Goal: Task Accomplishment & Management: Use online tool/utility

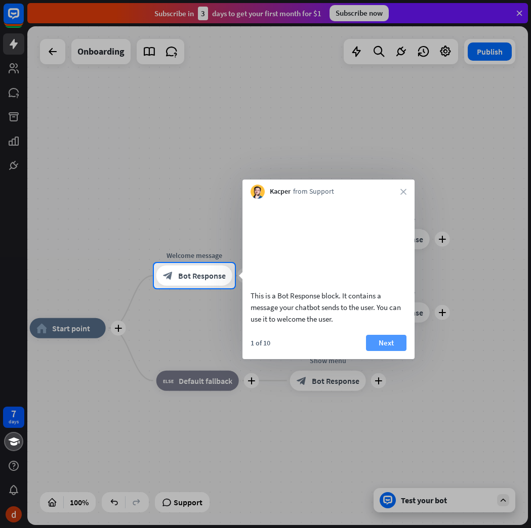
click at [398, 350] on button "Next" at bounding box center [386, 343] width 40 height 16
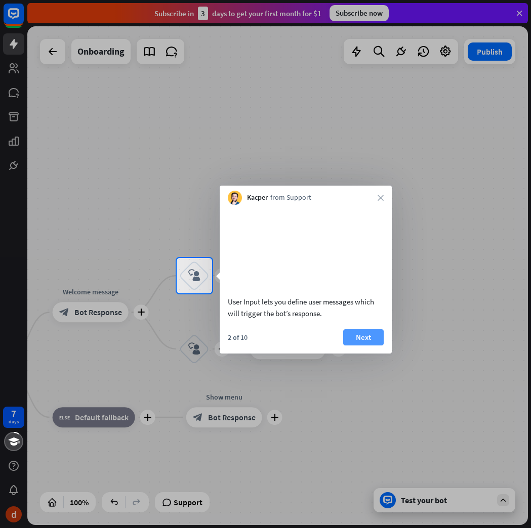
click at [376, 345] on button "Next" at bounding box center [363, 337] width 40 height 16
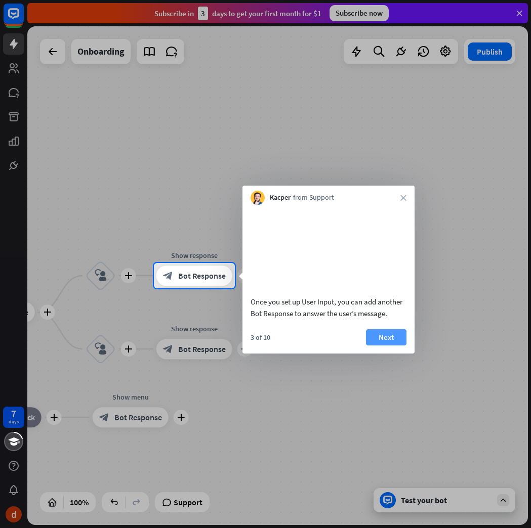
click at [384, 345] on button "Next" at bounding box center [386, 337] width 40 height 16
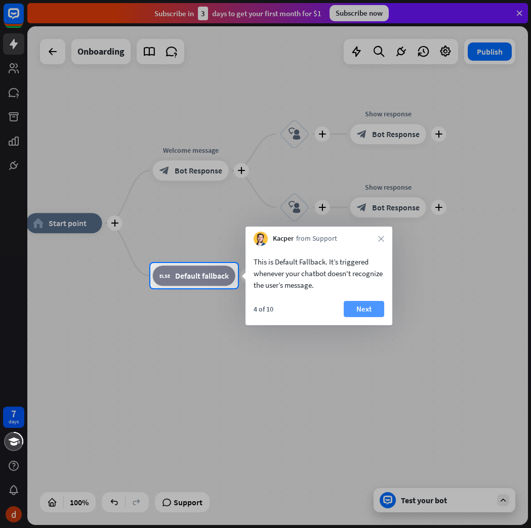
click at [369, 312] on button "Next" at bounding box center [363, 309] width 40 height 16
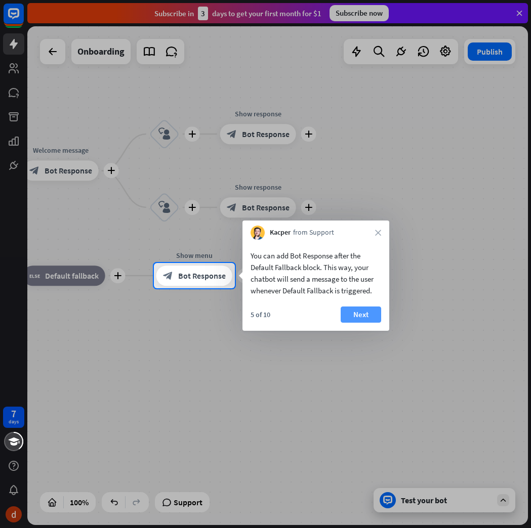
click at [365, 317] on button "Next" at bounding box center [360, 315] width 40 height 16
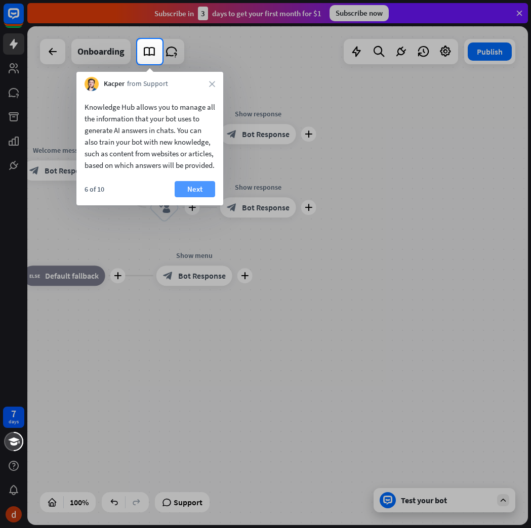
click at [198, 197] on button "Next" at bounding box center [195, 189] width 40 height 16
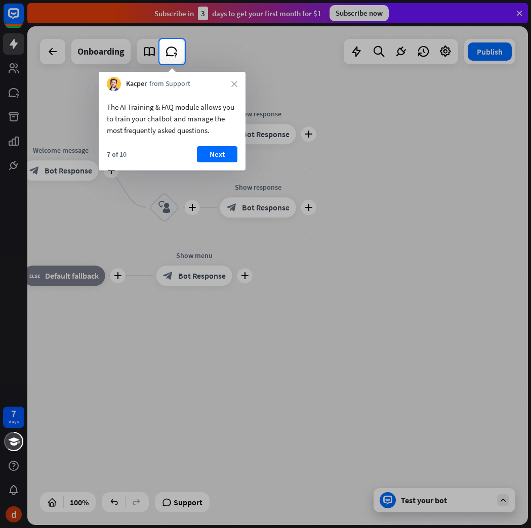
click at [215, 163] on div "7 of 10 Next" at bounding box center [172, 158] width 147 height 24
click at [223, 153] on button "Next" at bounding box center [217, 154] width 40 height 16
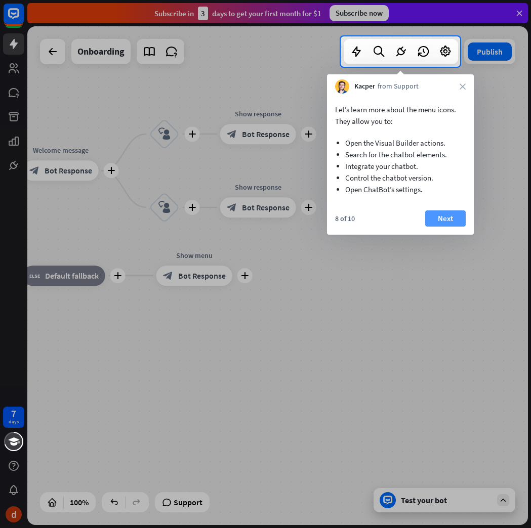
click at [452, 219] on button "Next" at bounding box center [445, 218] width 40 height 16
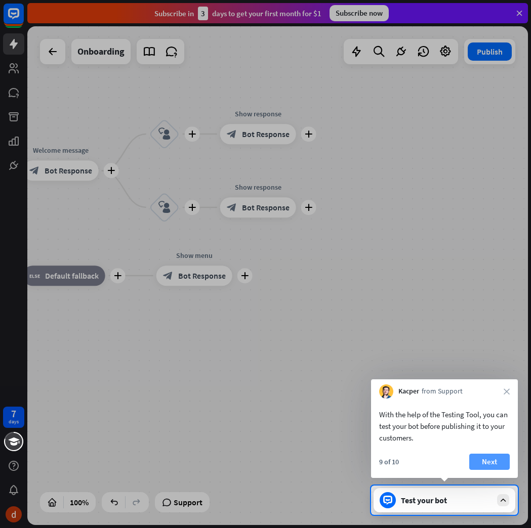
click at [498, 462] on button "Next" at bounding box center [489, 462] width 40 height 16
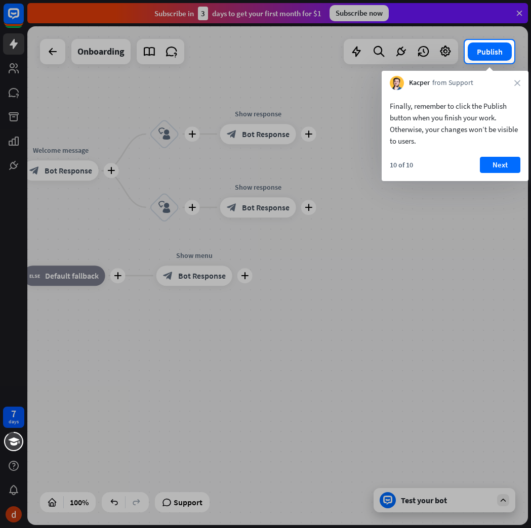
click at [502, 155] on div "Finally, remember to click the Publish button when you finish your work. Otherw…" at bounding box center [454, 135] width 147 height 91
click at [504, 164] on button "Next" at bounding box center [500, 165] width 40 height 16
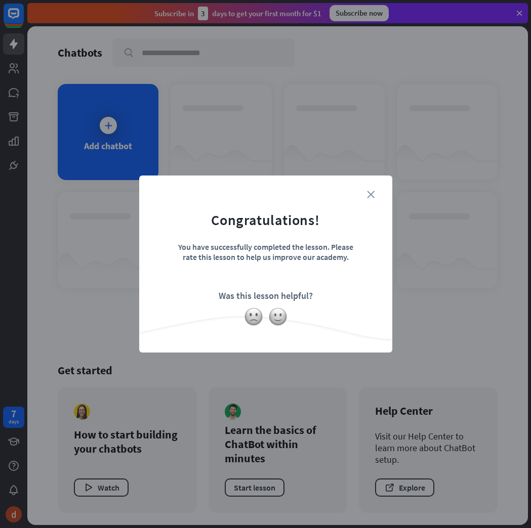
click at [371, 195] on icon "close" at bounding box center [371, 195] width 8 height 8
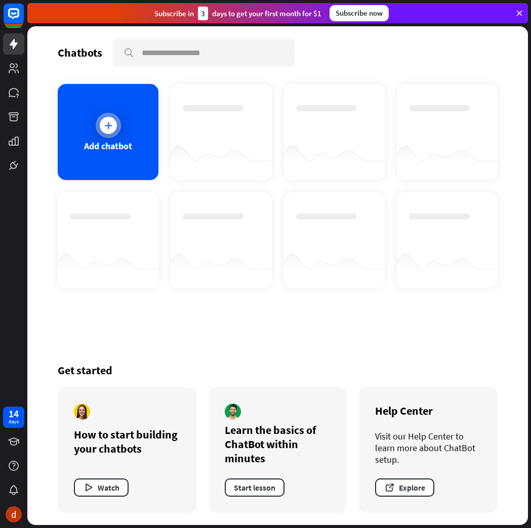
click at [106, 128] on icon at bounding box center [108, 125] width 10 height 10
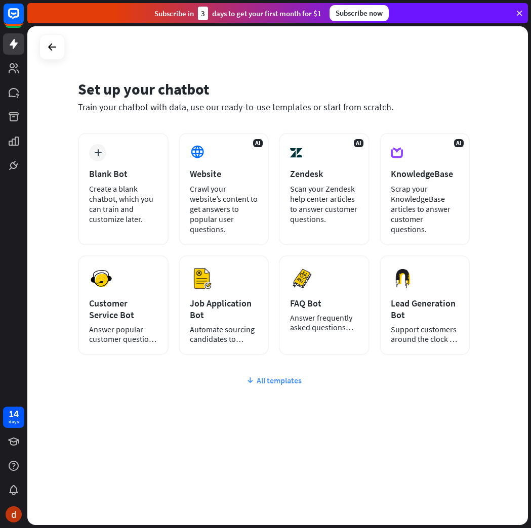
click at [250, 380] on icon at bounding box center [250, 380] width 8 height 10
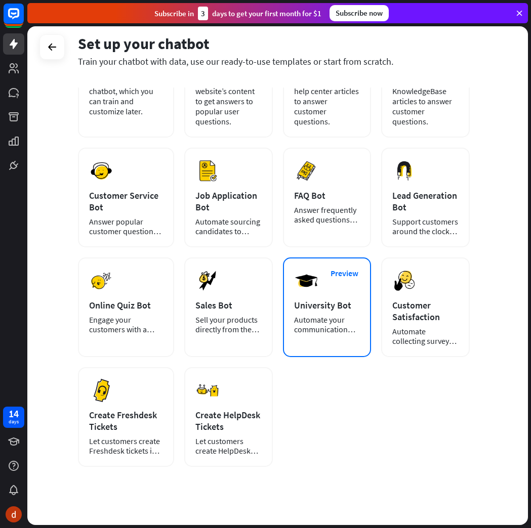
scroll to position [120, 0]
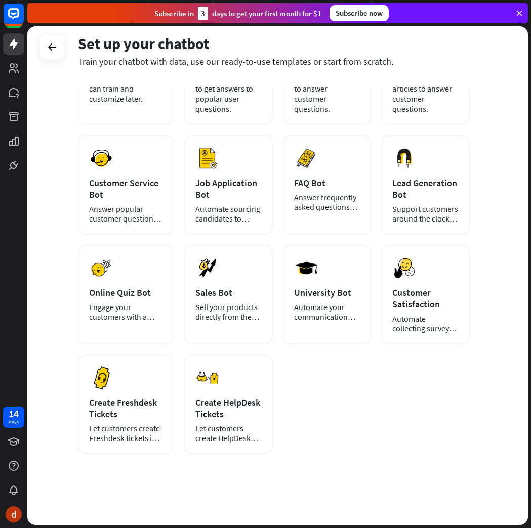
drag, startPoint x: 470, startPoint y: 34, endPoint x: 457, endPoint y: 38, distance: 14.1
click at [457, 38] on div "Set up your chatbot" at bounding box center [274, 43] width 392 height 19
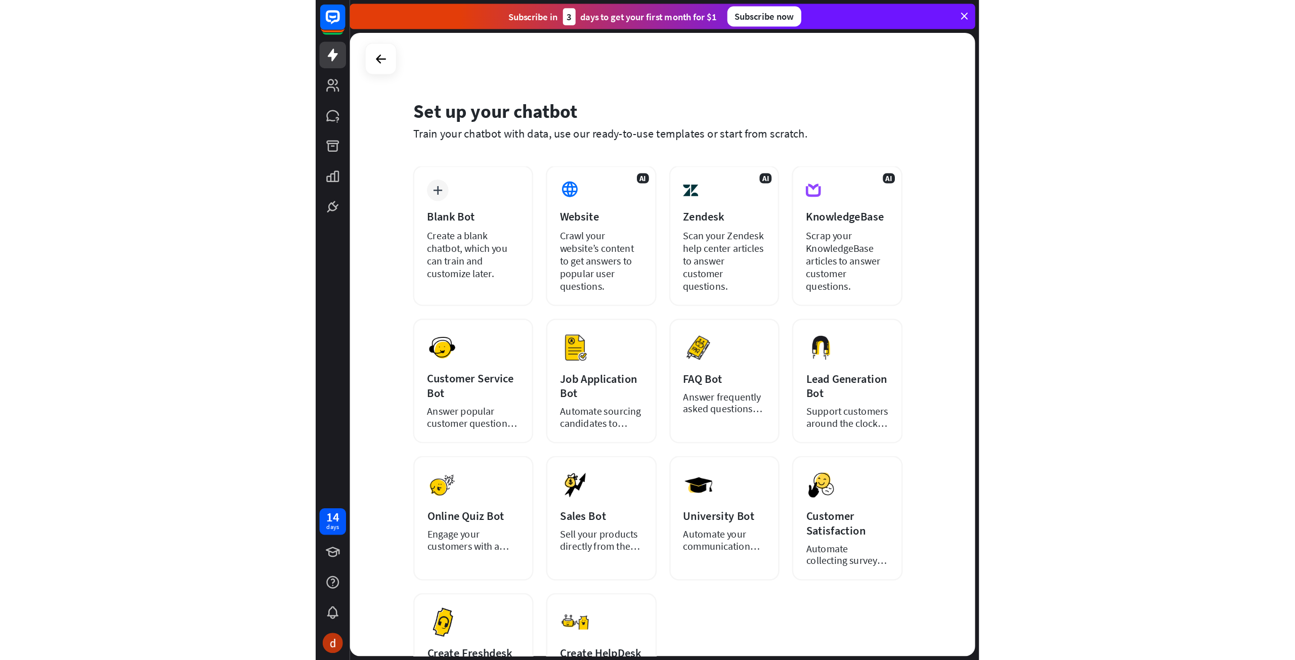
scroll to position [0, 0]
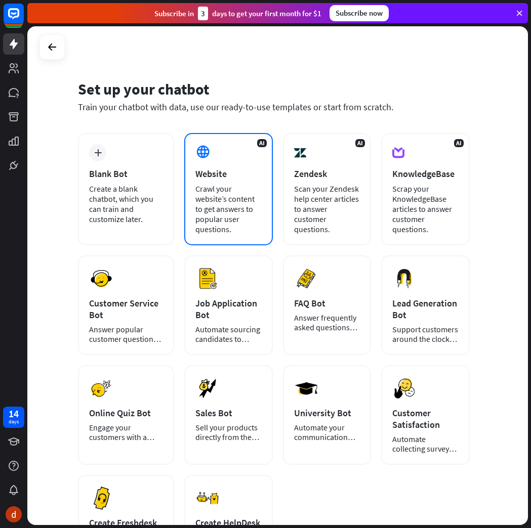
click at [205, 186] on div "Crawl your website’s content to get answers to popular user questions." at bounding box center [228, 209] width 66 height 51
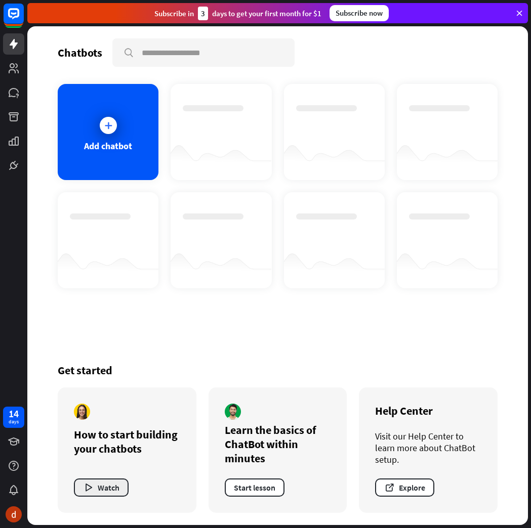
click at [103, 491] on button "Watch" at bounding box center [101, 488] width 55 height 18
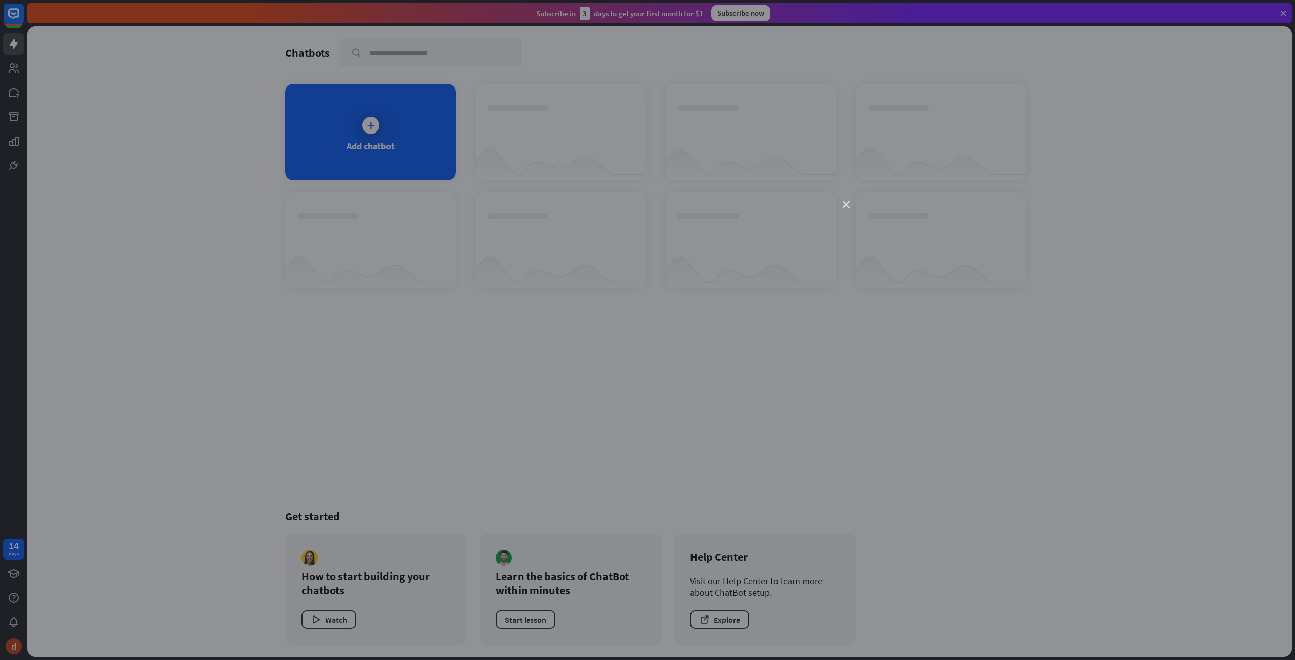
click at [530, 207] on icon "close" at bounding box center [846, 204] width 7 height 7
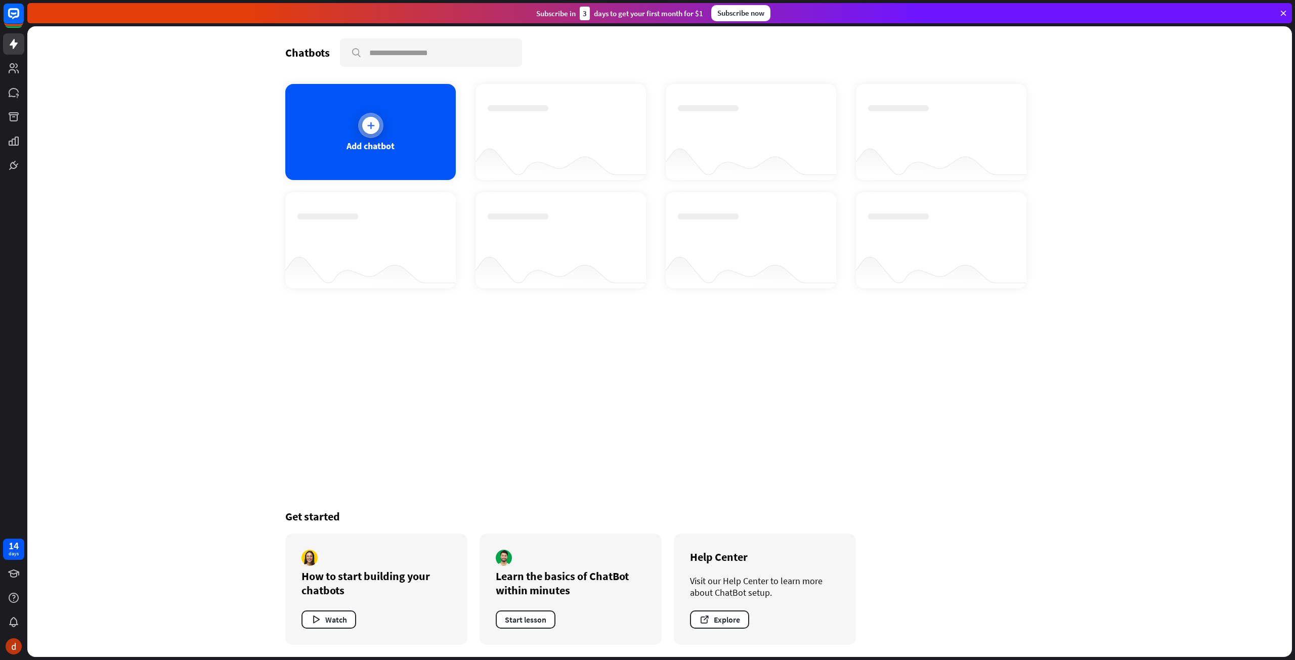
click at [367, 129] on icon at bounding box center [371, 125] width 10 height 10
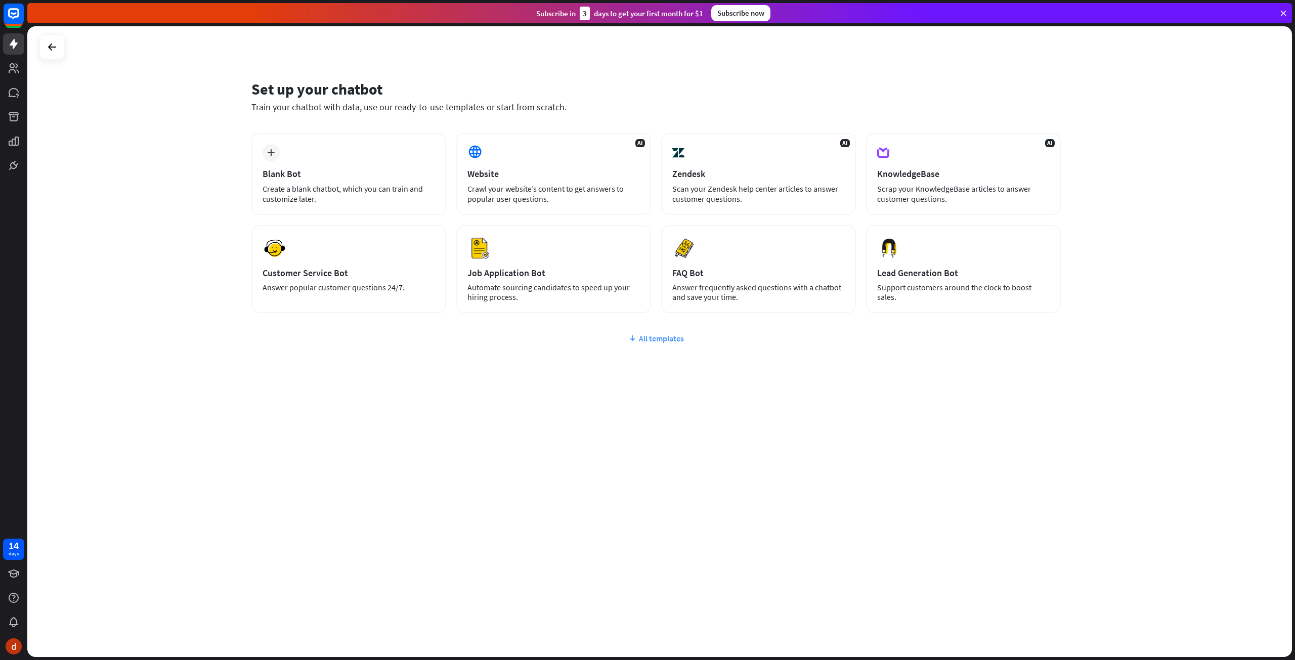
click at [530, 341] on div "All templates" at bounding box center [655, 338] width 809 height 10
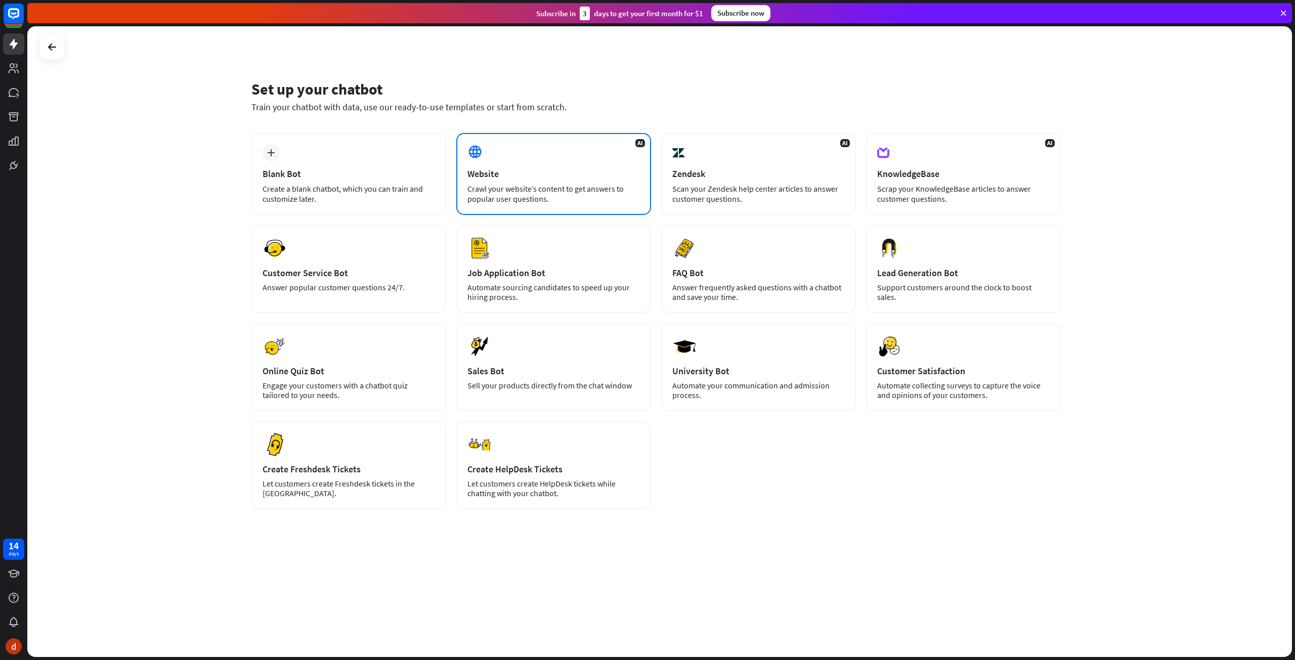
click at [530, 154] on div "AI Website Crawl your website’s content to get answers to popular user question…" at bounding box center [553, 174] width 195 height 82
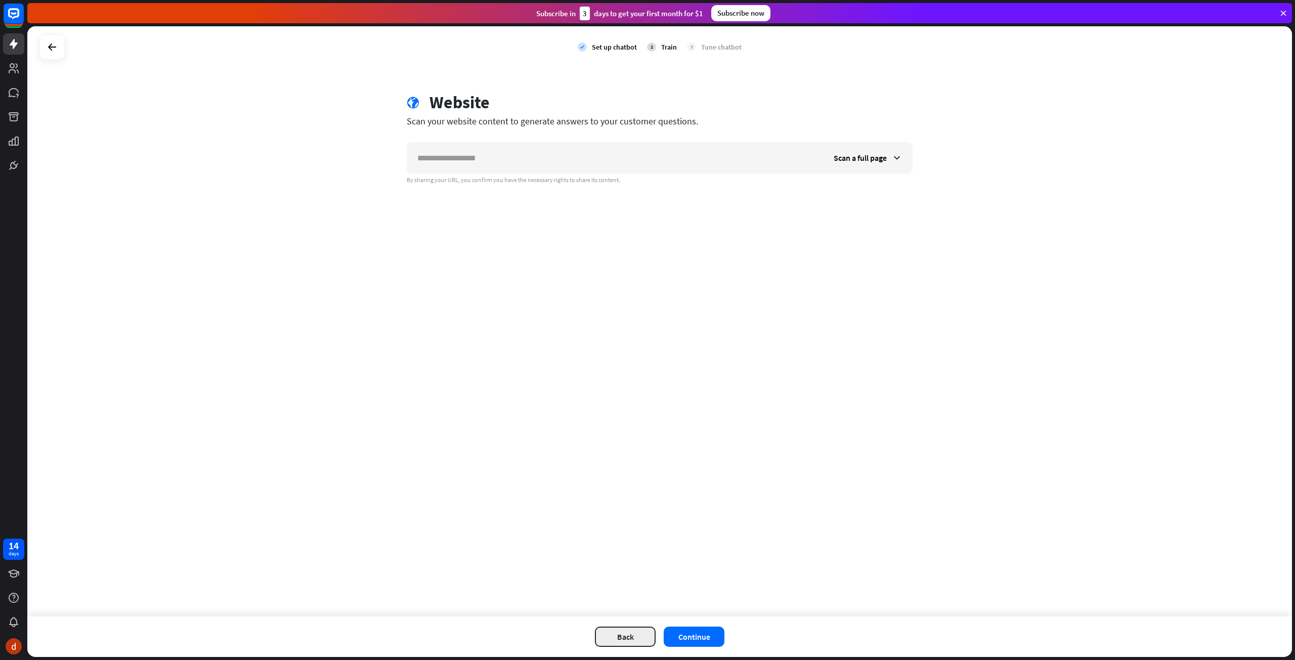
click at [530, 528] on button "Back" at bounding box center [625, 637] width 61 height 20
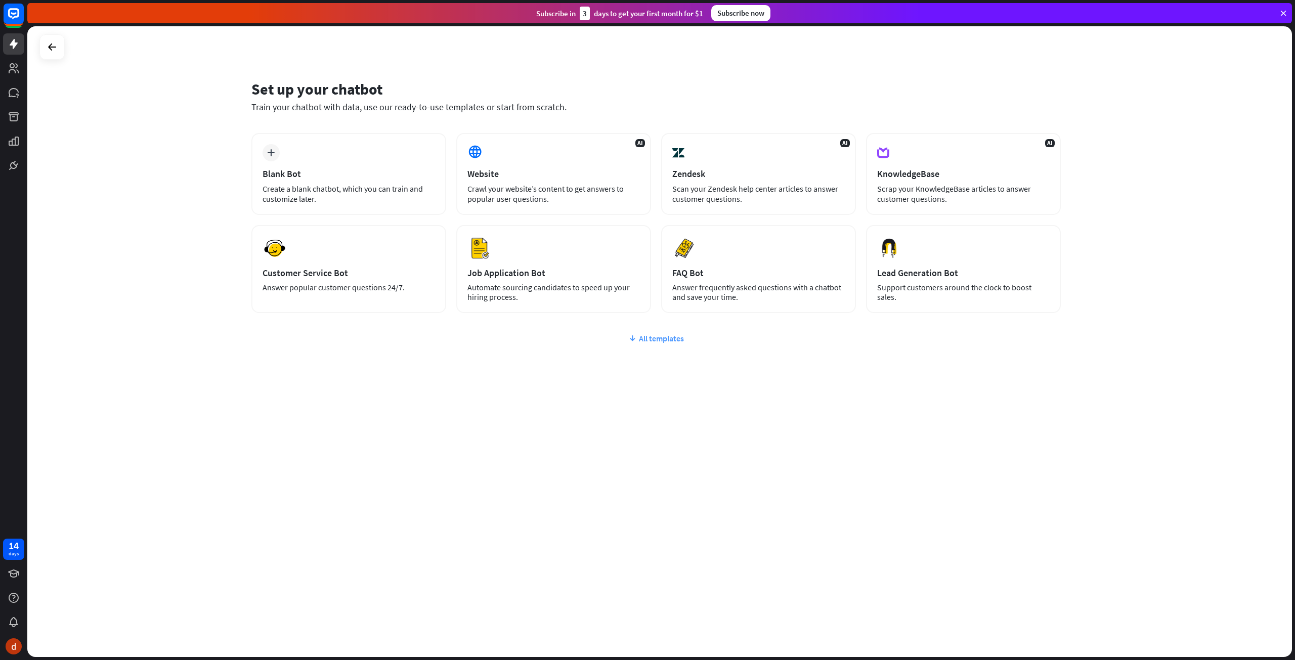
click at [530, 337] on div "All templates" at bounding box center [655, 338] width 809 height 10
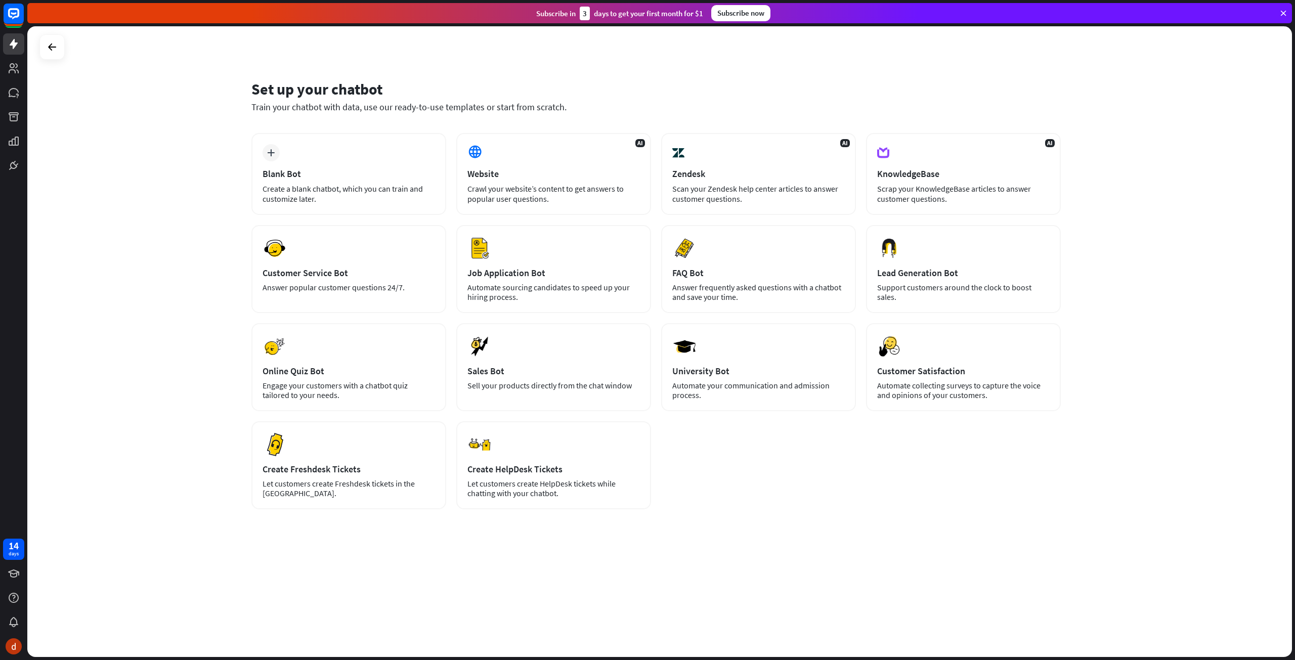
click at [530, 12] on icon at bounding box center [1283, 13] width 9 height 9
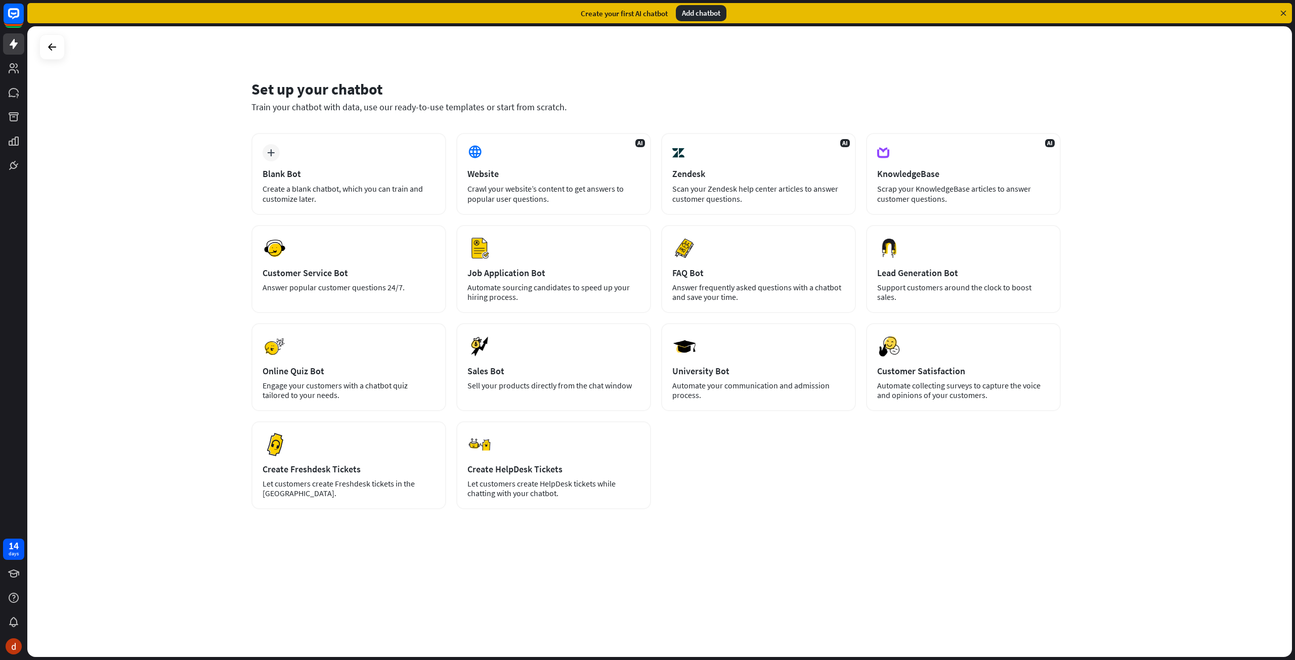
click at [530, 8] on div "Add chatbot" at bounding box center [701, 13] width 51 height 16
click at [530, 12] on icon at bounding box center [1283, 13] width 9 height 9
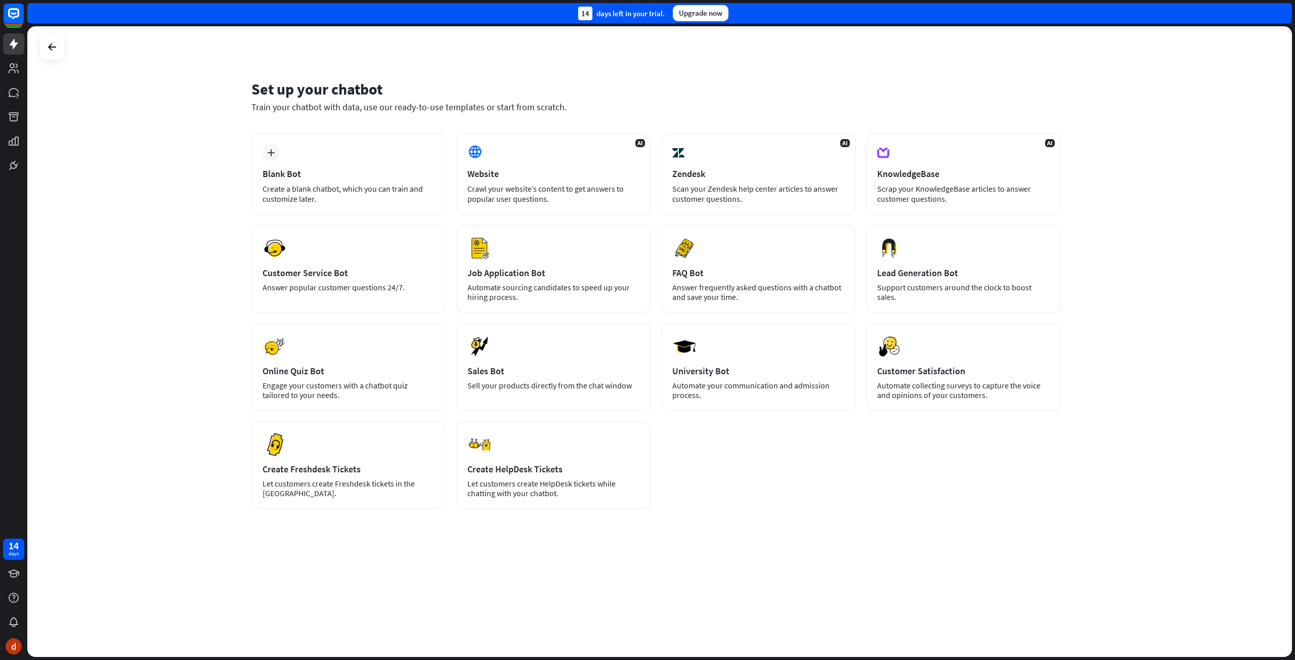
click at [530, 12] on div "14 days left in your trial. Upgrade now" at bounding box center [659, 13] width 1265 height 20
click at [13, 72] on icon at bounding box center [14, 68] width 10 height 10
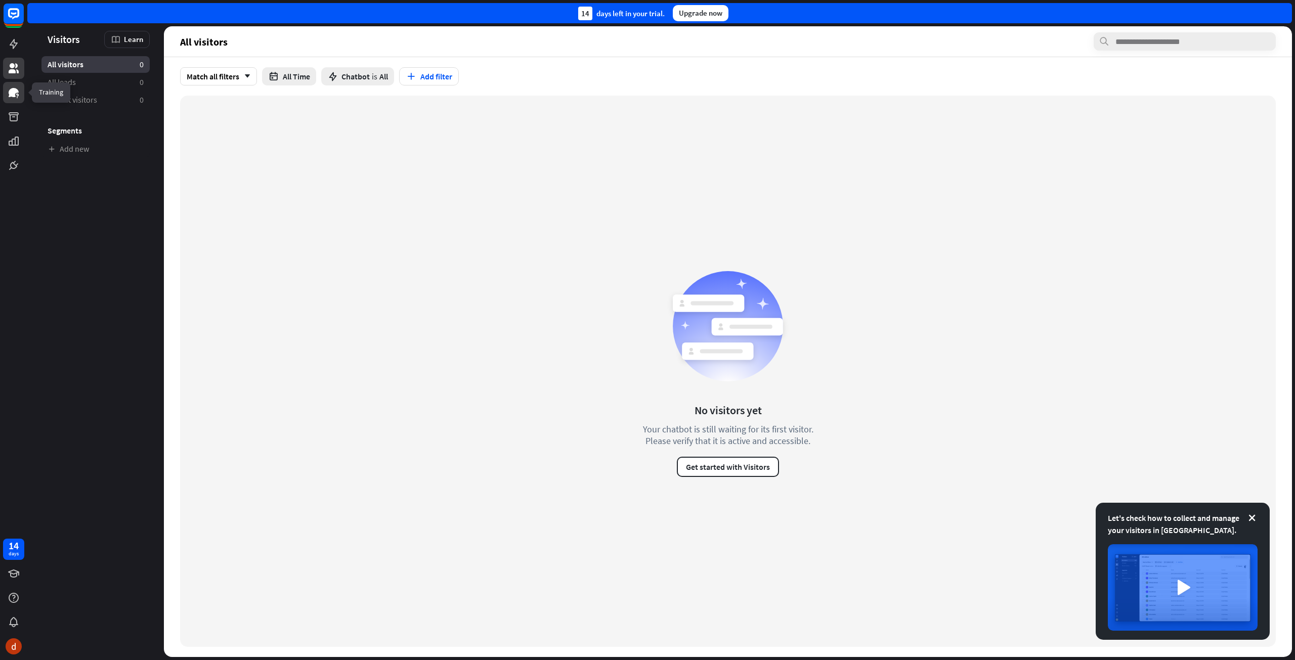
click at [13, 93] on icon at bounding box center [14, 92] width 10 height 9
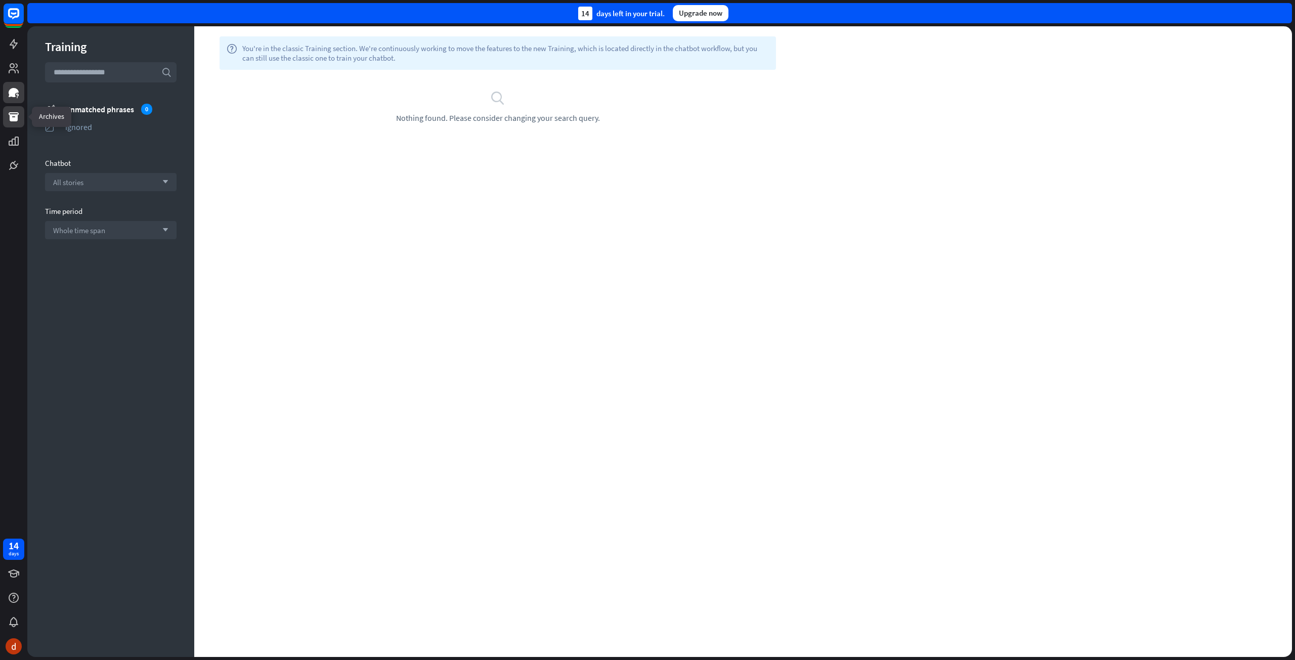
click at [7, 118] on link at bounding box center [13, 116] width 21 height 21
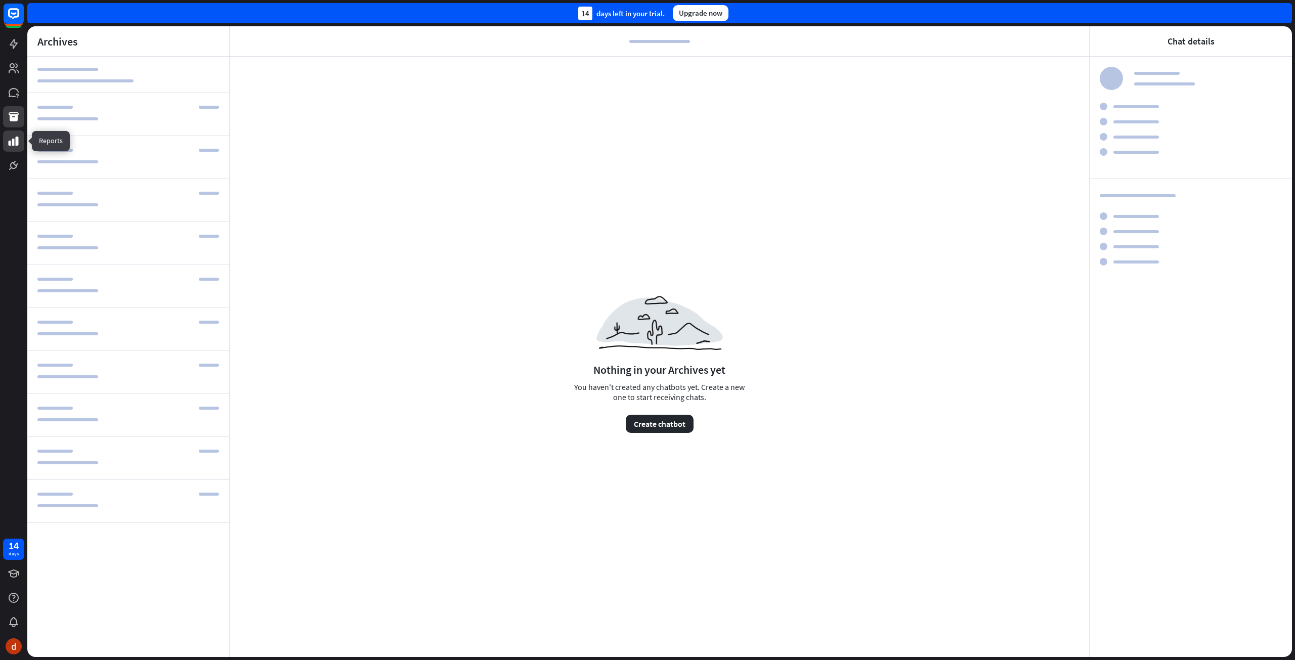
click at [21, 145] on link at bounding box center [13, 141] width 21 height 21
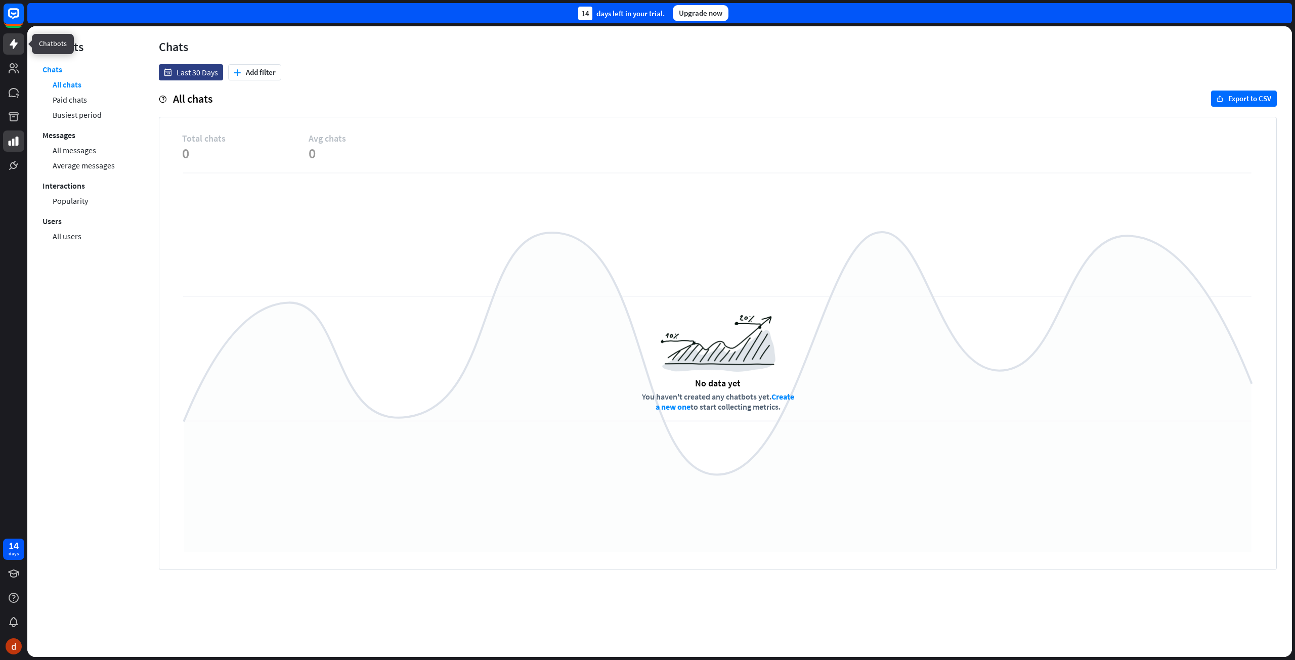
click at [10, 40] on icon at bounding box center [14, 44] width 12 height 12
